Goal: Transaction & Acquisition: Purchase product/service

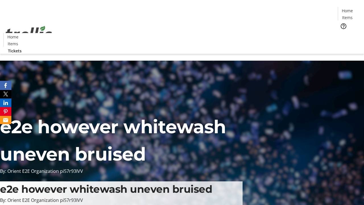
click at [342, 33] on span "Tickets" at bounding box center [349, 36] width 14 height 6
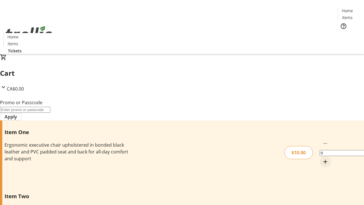
click at [322, 158] on mat-icon "Increment by one" at bounding box center [325, 161] width 7 height 7
type input "1"
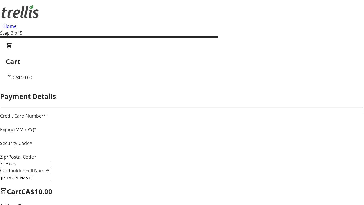
type input "V1Y 0C2"
